Goal: Register for event/course

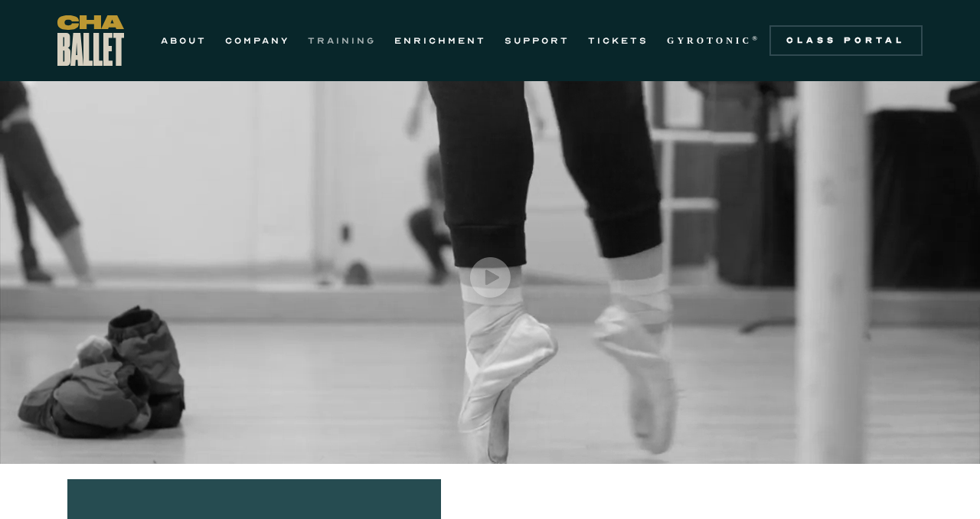
click at [333, 32] on link "TRAINING" at bounding box center [342, 40] width 68 height 18
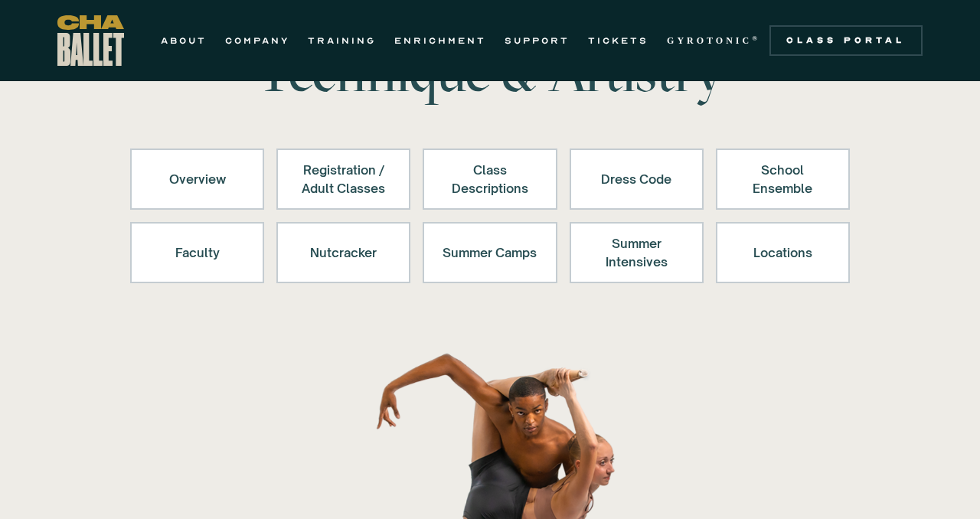
scroll to position [109, 0]
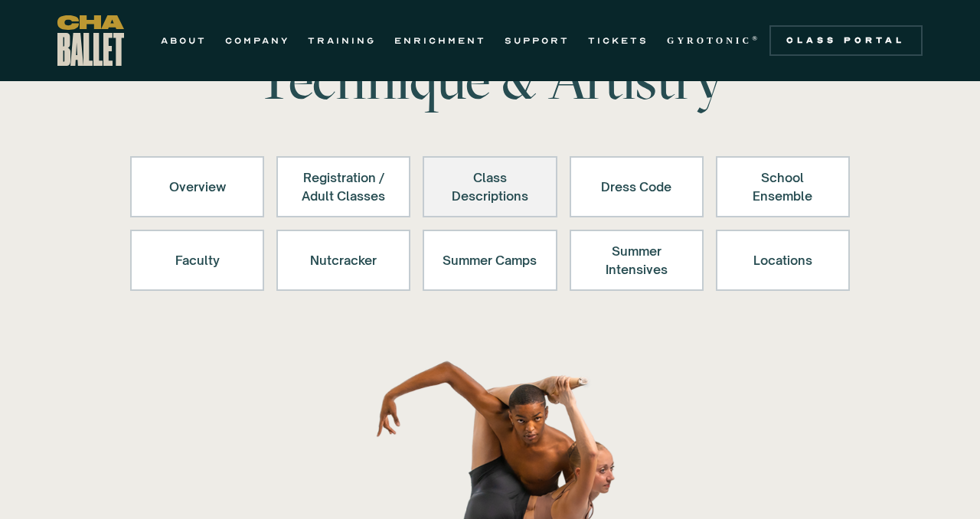
click at [459, 178] on div "Class Descriptions" at bounding box center [490, 186] width 94 height 37
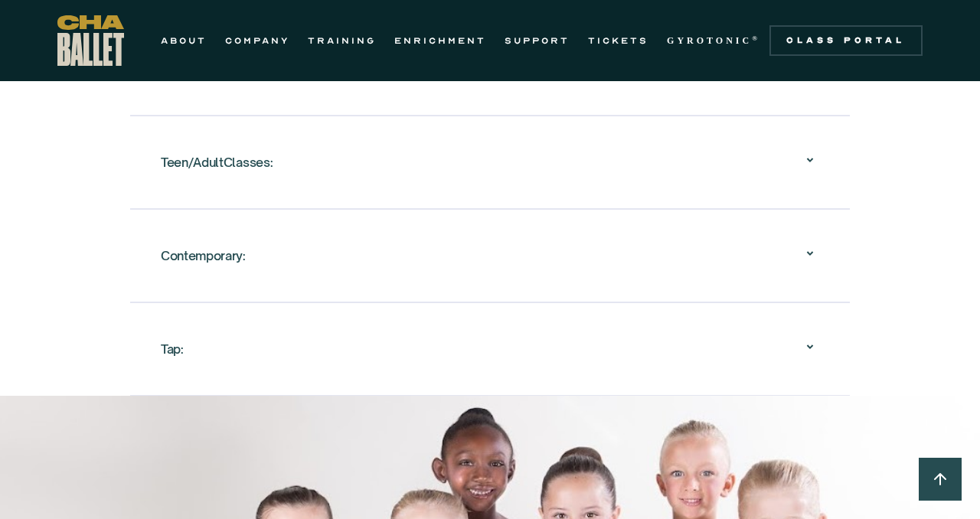
scroll to position [1986, 0]
click at [215, 257] on div "Contemporary:" at bounding box center [203, 255] width 85 height 28
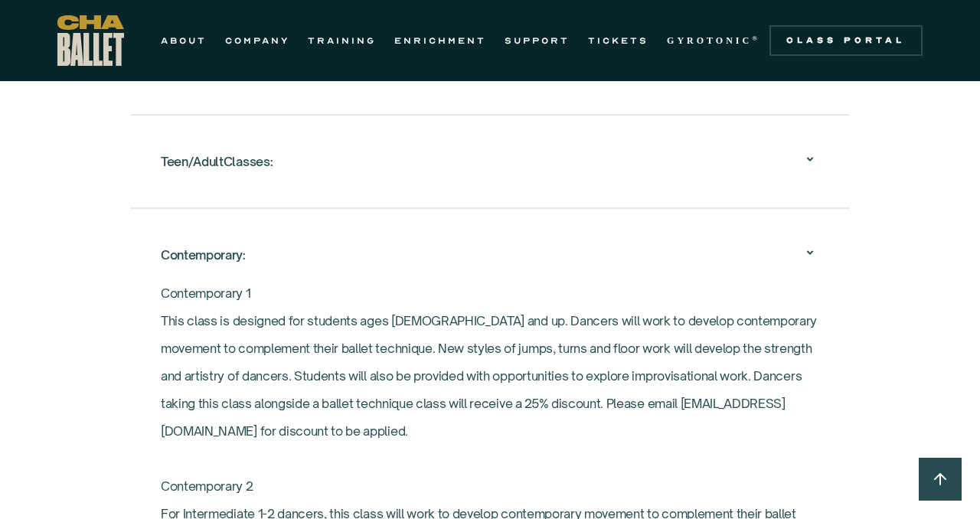
click at [215, 257] on div "Contemporary:" at bounding box center [203, 255] width 85 height 28
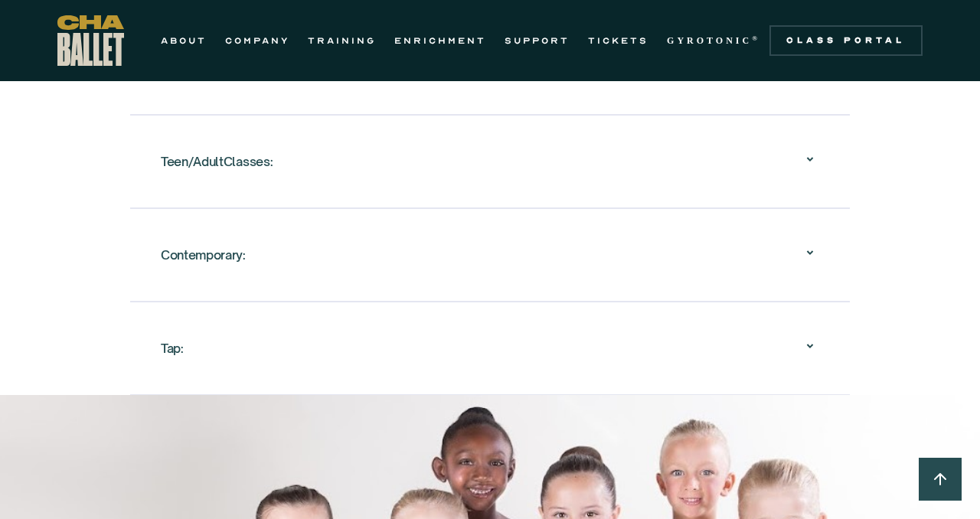
click at [243, 159] on div "Teen/AdultClasses:" at bounding box center [217, 162] width 112 height 28
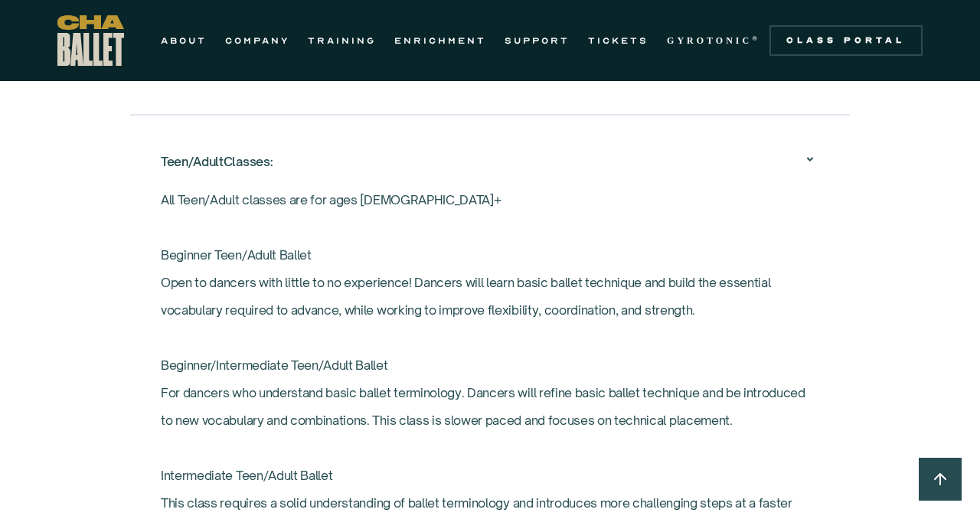
click at [243, 159] on div "Teen/AdultClasses:" at bounding box center [217, 162] width 112 height 28
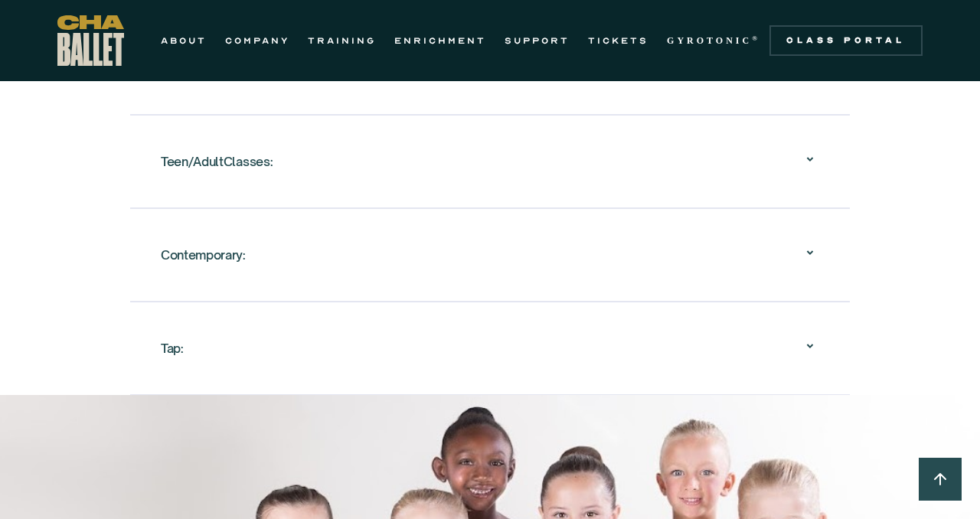
click at [243, 159] on div "Teen/AdultClasses:" at bounding box center [217, 162] width 112 height 28
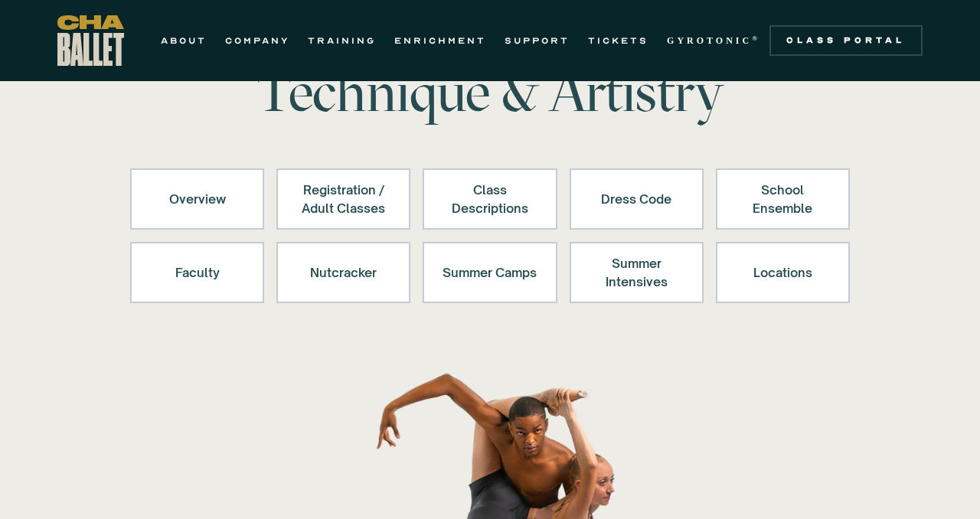
scroll to position [90, 0]
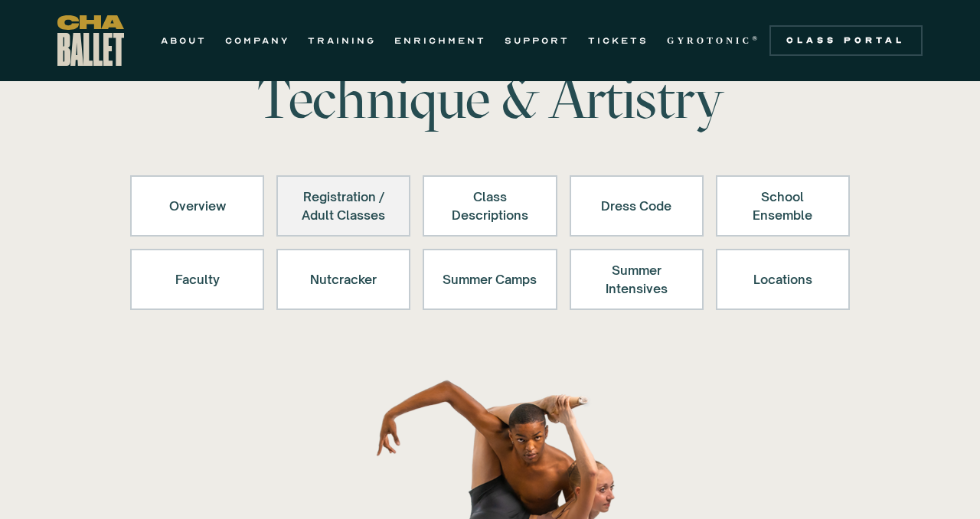
click at [363, 200] on div "Registration / Adult Classes" at bounding box center [343, 206] width 94 height 37
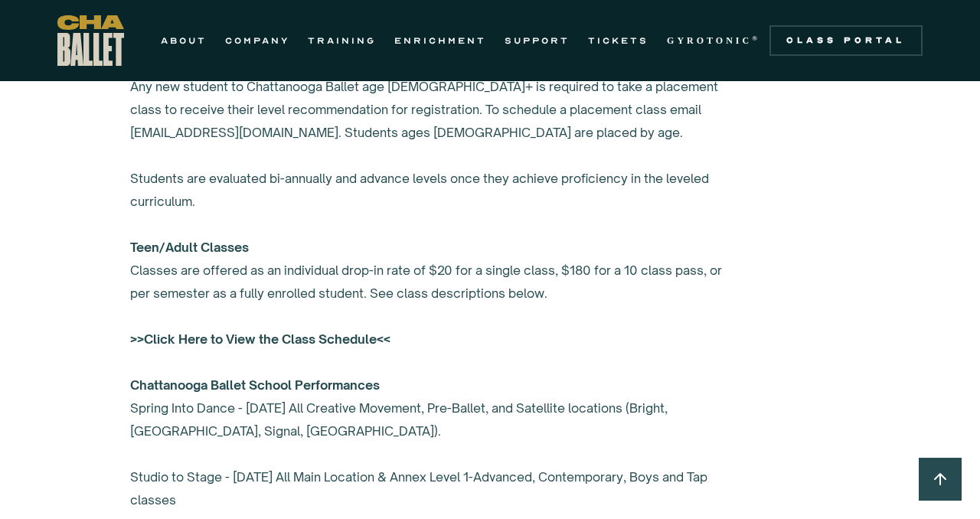
scroll to position [1137, 0]
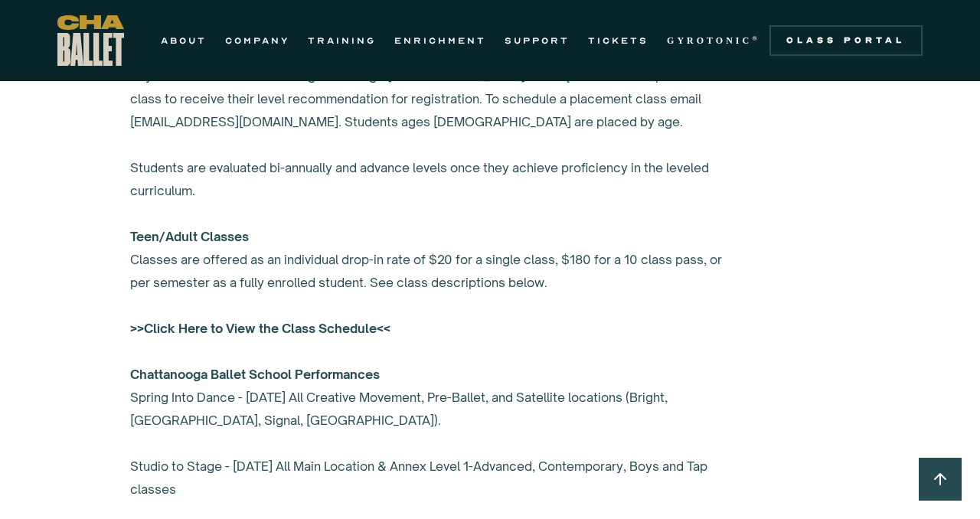
click at [221, 315] on div "Create an account in the class portal to register. Any new student to Chattanoo…" at bounding box center [436, 259] width 613 height 482
click at [221, 328] on strong ">>Click Here to View the Class Schedule<<" at bounding box center [260, 328] width 260 height 15
